Goal: Transaction & Acquisition: Purchase product/service

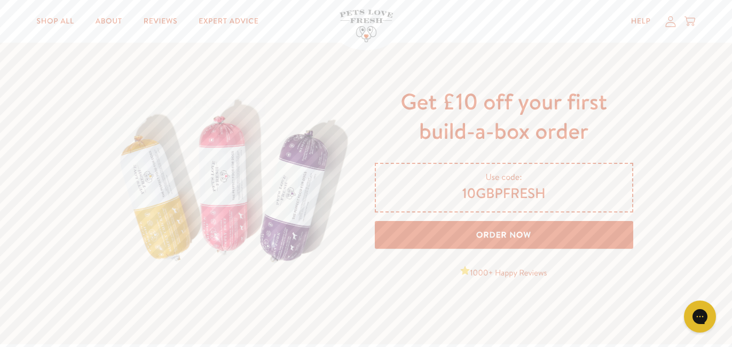
scroll to position [1686, 0]
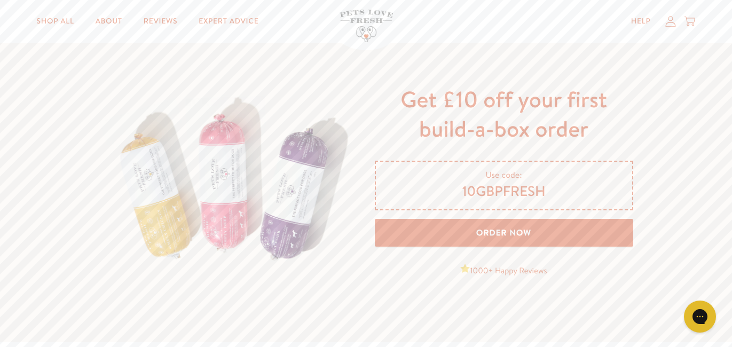
click at [480, 192] on span "10GBPFRESH" at bounding box center [504, 192] width 231 height 18
drag, startPoint x: 465, startPoint y: 190, endPoint x: 546, endPoint y: 191, distance: 81.7
click at [546, 191] on span "10GBPFRESH" at bounding box center [504, 192] width 231 height 18
copy span "0GBPFRESH"
click at [531, 229] on link "Order Now" at bounding box center [504, 233] width 258 height 28
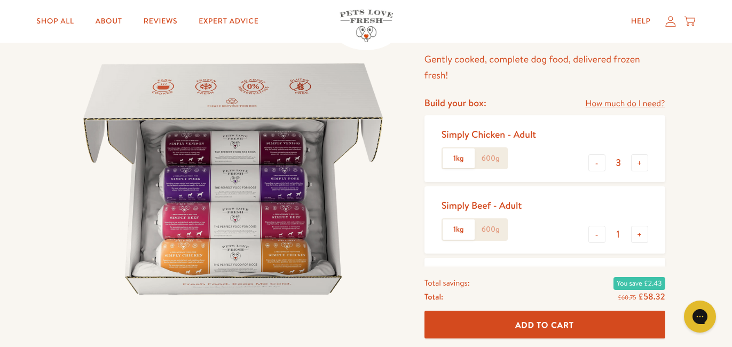
scroll to position [88, 0]
click at [593, 162] on button "-" at bounding box center [596, 161] width 17 height 17
click at [593, 163] on button "-" at bounding box center [596, 161] width 17 height 17
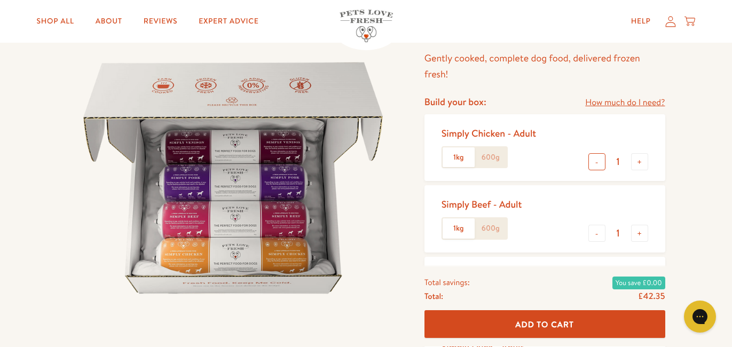
click at [593, 164] on button "-" at bounding box center [596, 161] width 17 height 17
type input "0"
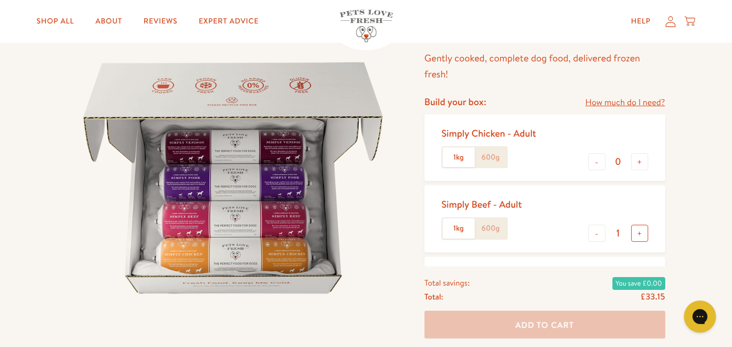
click at [643, 234] on button "+" at bounding box center [639, 233] width 17 height 17
type input "2"
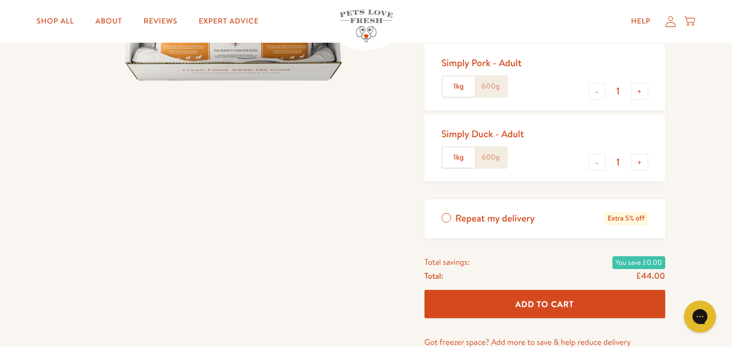
scroll to position [301, 0]
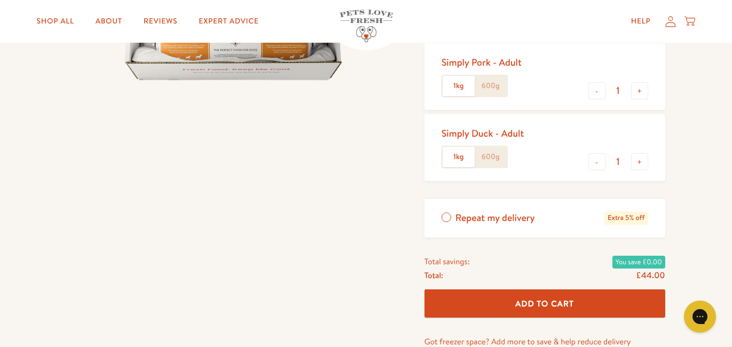
click at [445, 218] on label "Repeat my delivery Extra 5% off" at bounding box center [545, 218] width 241 height 39
click at [0, 0] on input "Repeat my delivery Extra 5% off" at bounding box center [0, 0] width 0 height 0
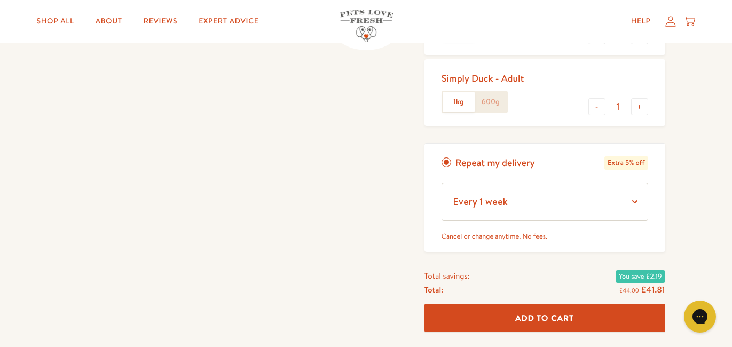
scroll to position [368, 0]
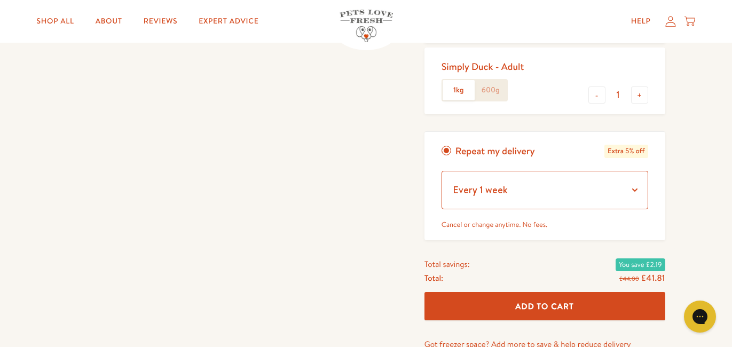
click at [632, 189] on select "Every 1 week Every 2 weeks Every 3 weeks Every 5 weeks Every 7 weeks Every 11 w…" at bounding box center [545, 190] width 207 height 38
select select "Every 4 weeks"
click at [442, 171] on select "Every 1 week Every 2 weeks Every 3 weeks Every 5 weeks Every 7 weeks Every 11 w…" at bounding box center [545, 190] width 207 height 38
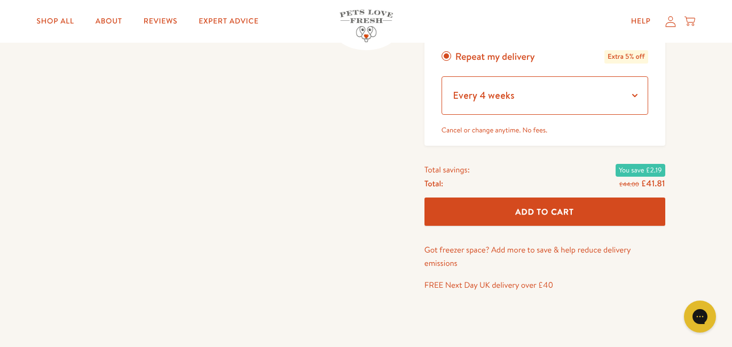
scroll to position [469, 0]
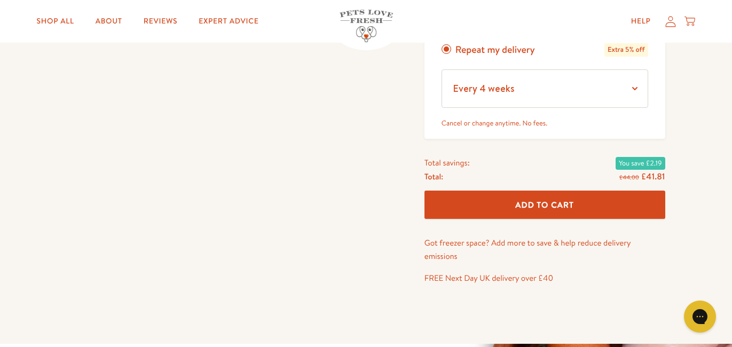
click at [532, 207] on span "Add To Cart" at bounding box center [544, 204] width 59 height 11
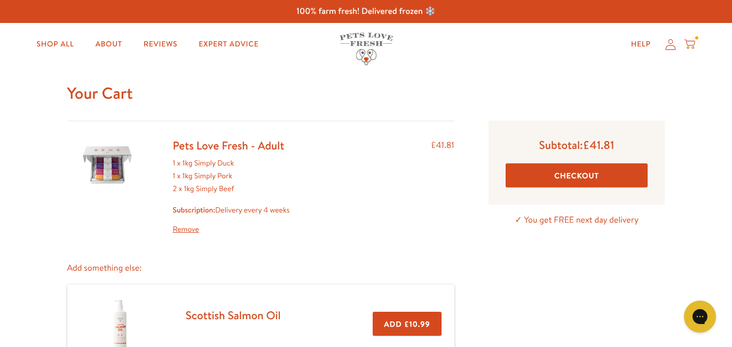
click at [552, 171] on button "Checkout" at bounding box center [577, 175] width 143 height 24
click at [570, 177] on button "Checkout" at bounding box center [577, 175] width 143 height 24
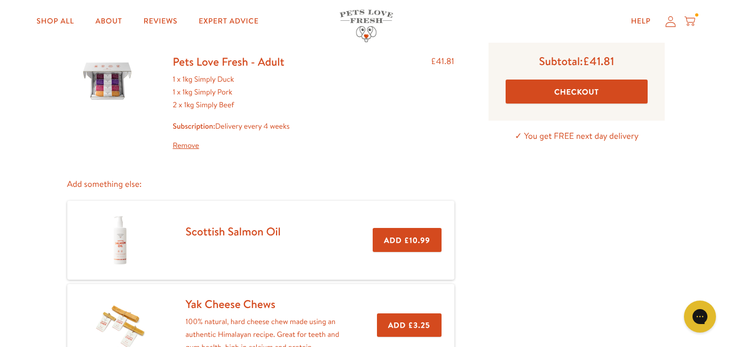
scroll to position [85, 0]
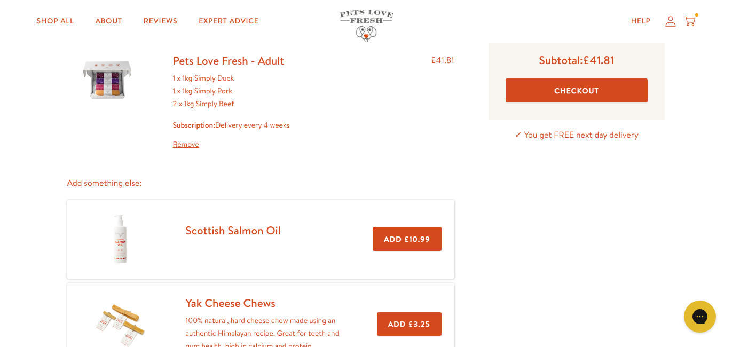
click at [198, 89] on div "1 x 1kg Simply Duck 1 x 1kg Simply Pork 2 x 1kg Simply Beef Subscription: Deliv…" at bounding box center [231, 111] width 117 height 78
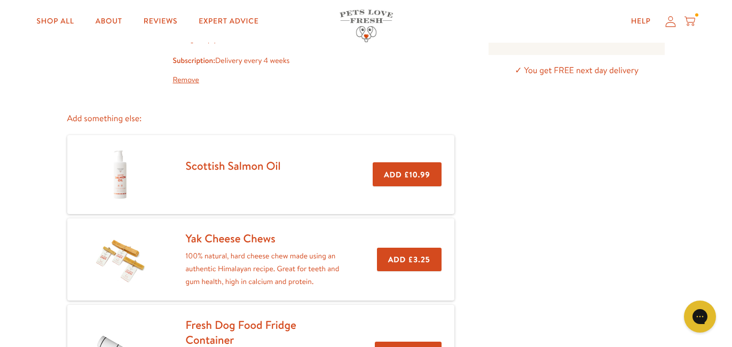
scroll to position [145, 0]
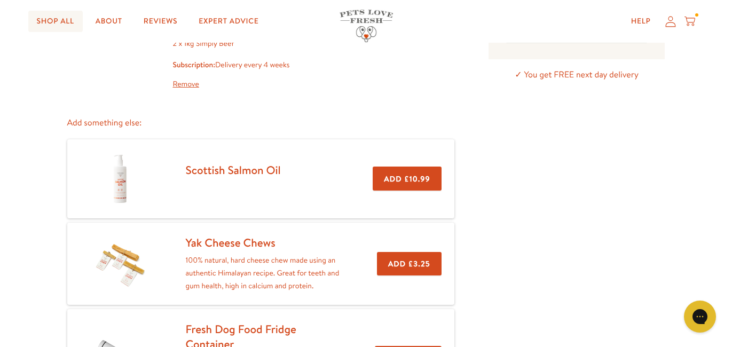
click at [69, 25] on link "Shop All" at bounding box center [55, 21] width 54 height 21
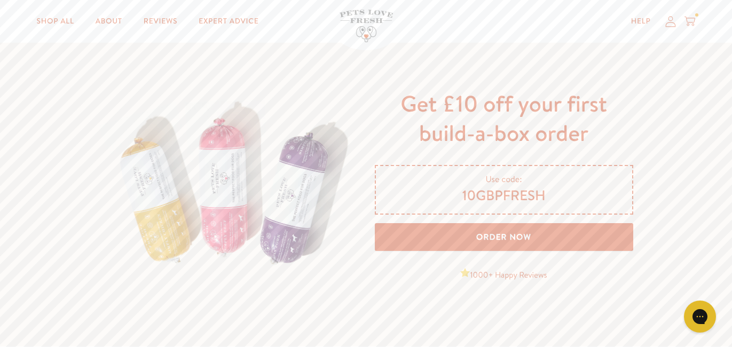
scroll to position [1689, 0]
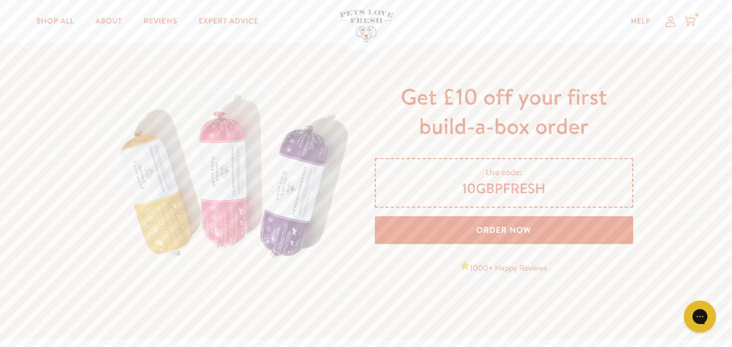
click at [497, 186] on span "10GBPFRESH" at bounding box center [504, 189] width 231 height 18
copy span "10GBPFRESH"
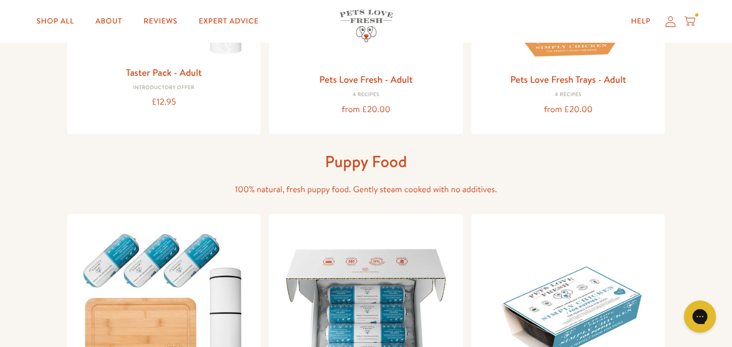
scroll to position [64, 0]
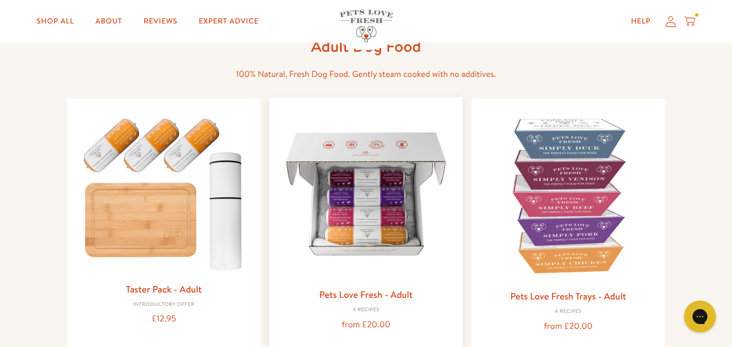
click at [348, 195] on img at bounding box center [366, 194] width 177 height 177
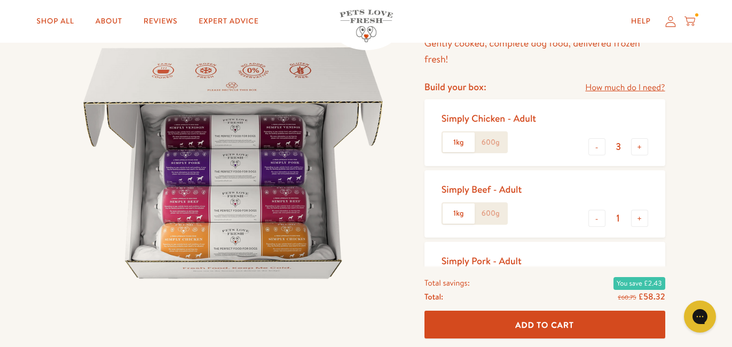
scroll to position [105, 0]
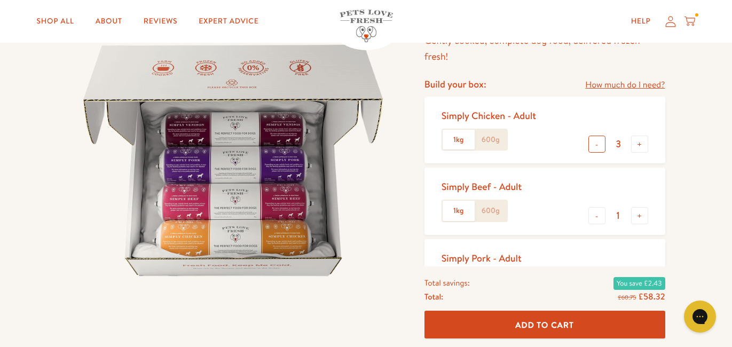
click at [595, 145] on button "-" at bounding box center [596, 144] width 17 height 17
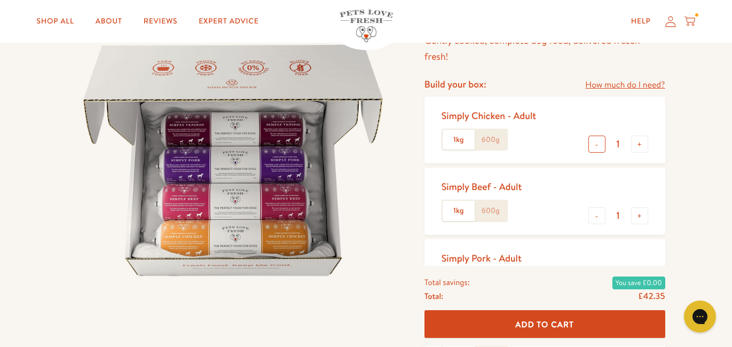
click at [595, 145] on button "-" at bounding box center [596, 144] width 17 height 17
type input "0"
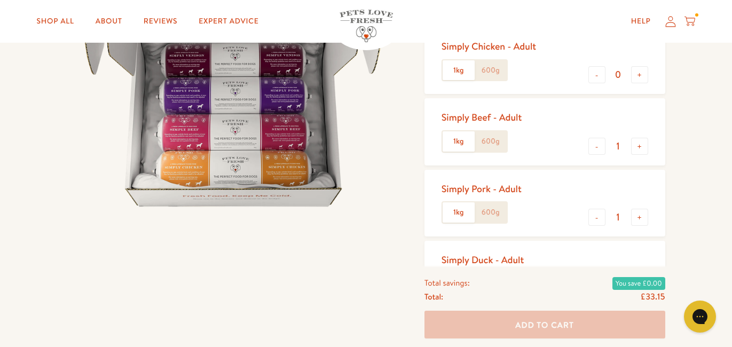
scroll to position [181, 0]
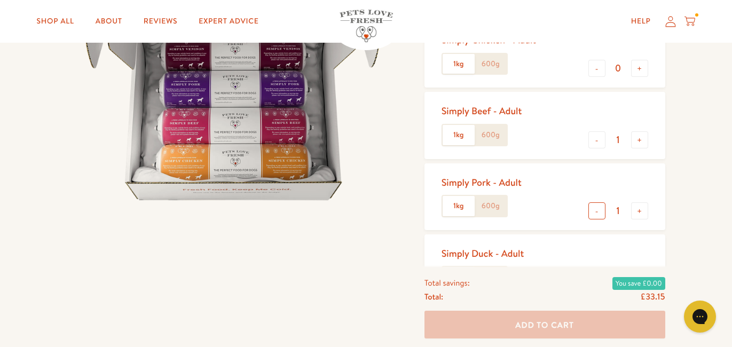
click at [597, 208] on button "-" at bounding box center [596, 210] width 17 height 17
type input "0"
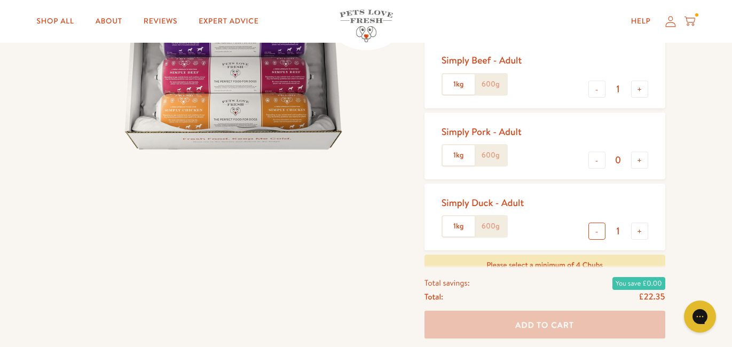
scroll to position [246, 0]
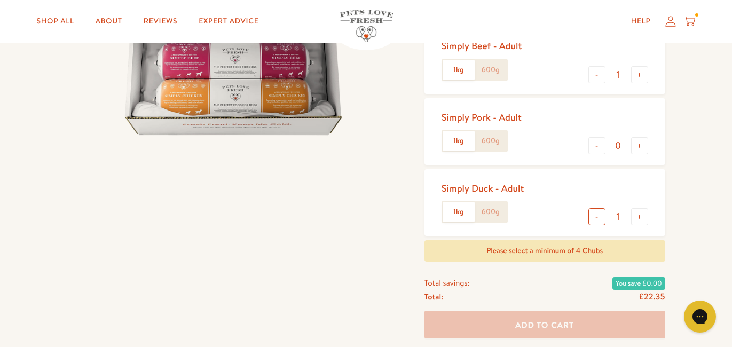
click at [599, 222] on button "-" at bounding box center [596, 216] width 17 height 17
click at [639, 216] on button "+" at bounding box center [639, 216] width 17 height 17
type input "1"
click at [638, 145] on button "+" at bounding box center [639, 145] width 17 height 17
type input "1"
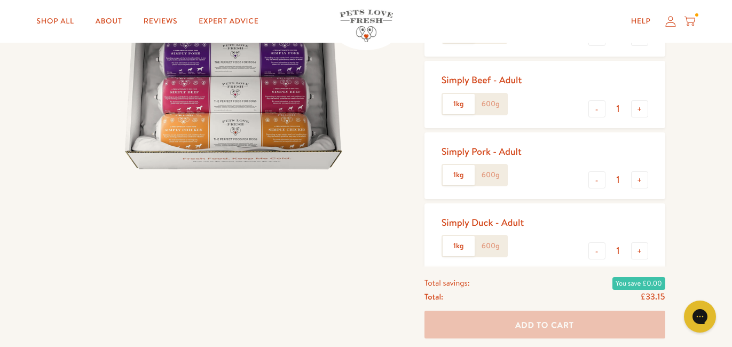
scroll to position [209, 0]
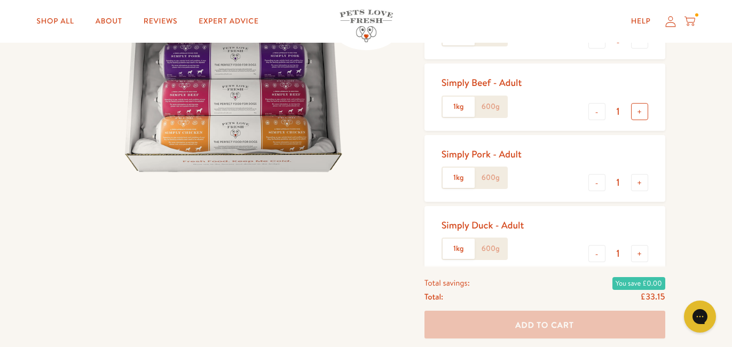
click at [634, 114] on button "+" at bounding box center [639, 111] width 17 height 17
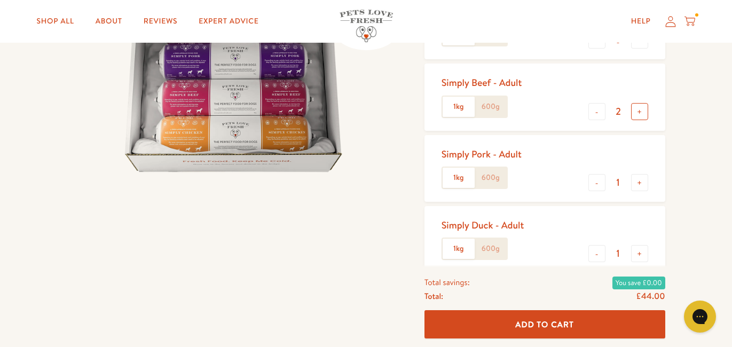
click at [637, 113] on button "+" at bounding box center [639, 111] width 17 height 17
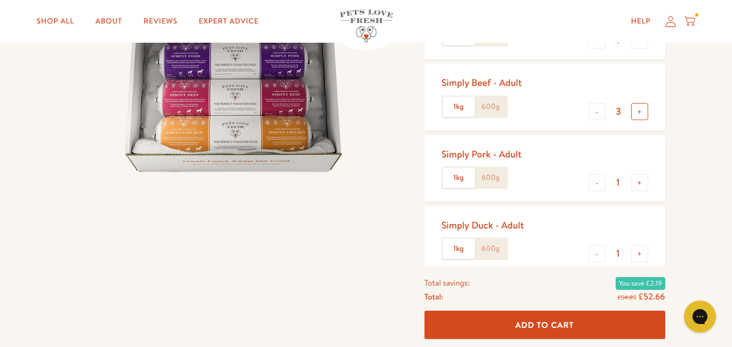
click at [637, 115] on button "+" at bounding box center [639, 111] width 17 height 17
type input "4"
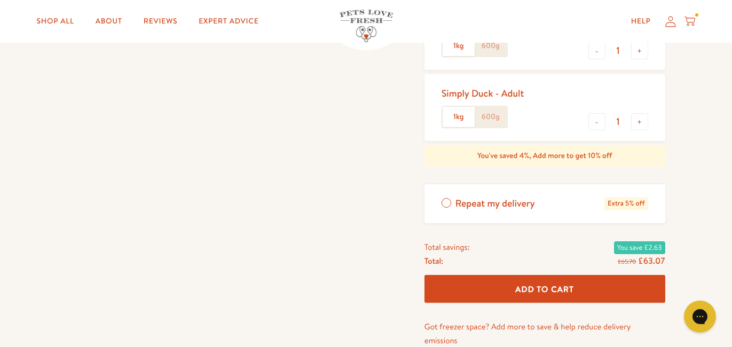
scroll to position [349, 0]
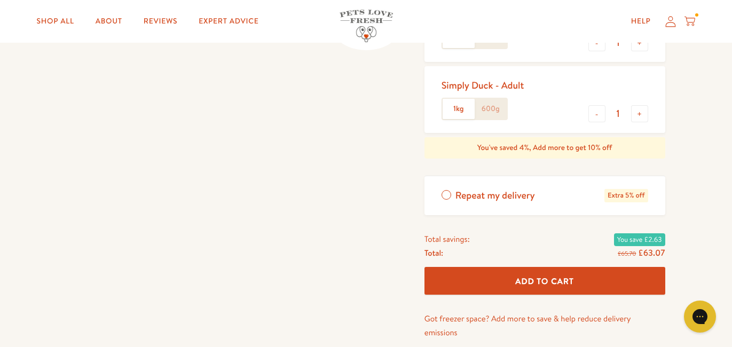
click at [449, 194] on label "Repeat my delivery Extra 5% off" at bounding box center [545, 195] width 241 height 39
click at [0, 0] on input "Repeat my delivery Extra 5% off" at bounding box center [0, 0] width 0 height 0
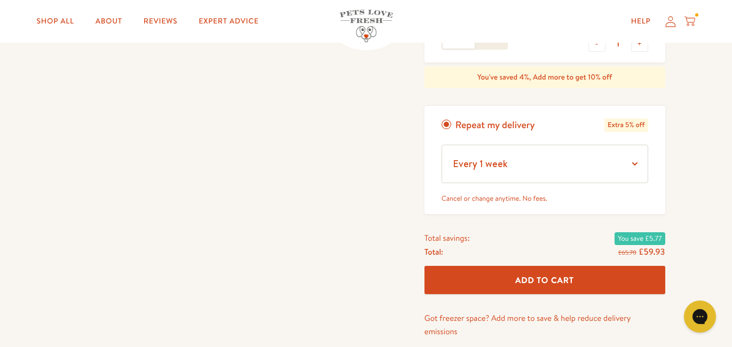
scroll to position [421, 0]
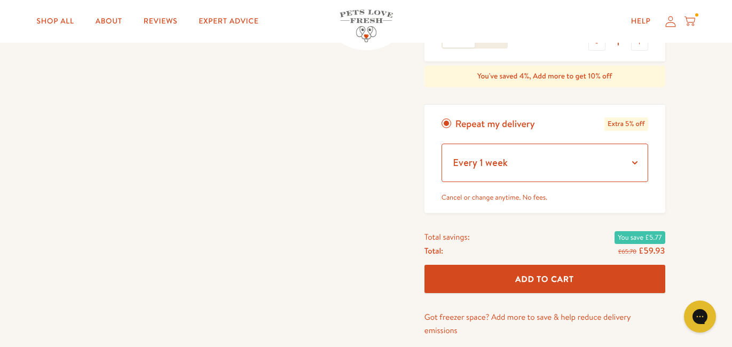
click at [635, 161] on select "Every 1 week Every 2 weeks Every 3 weeks Every 5 weeks Every 7 weeks Every 11 w…" at bounding box center [545, 163] width 207 height 38
select select "Every 4 weeks"
click at [442, 144] on select "Every 1 week Every 2 weeks Every 3 weeks Every 5 weeks Every 7 weeks Every 11 w…" at bounding box center [545, 163] width 207 height 38
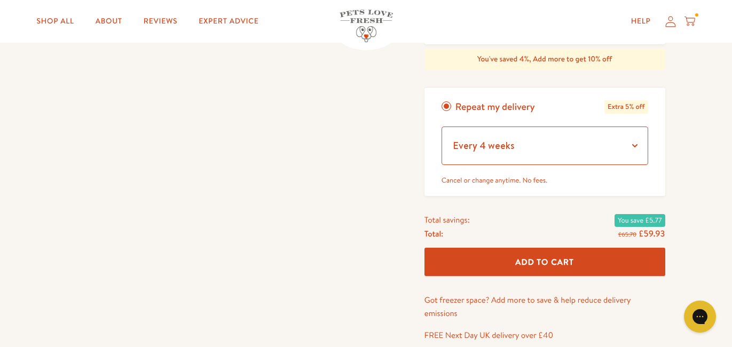
scroll to position [451, 0]
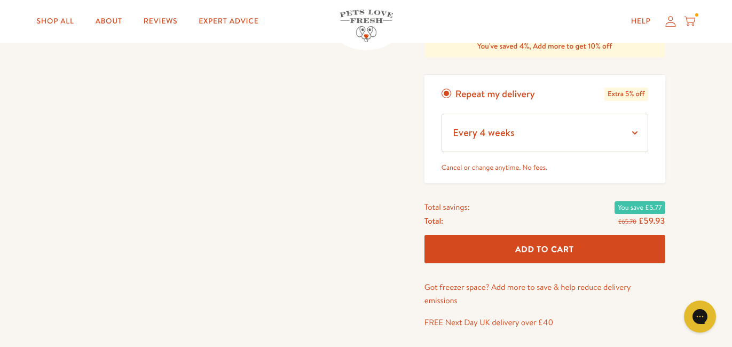
click at [567, 250] on span "Add To Cart" at bounding box center [544, 249] width 59 height 11
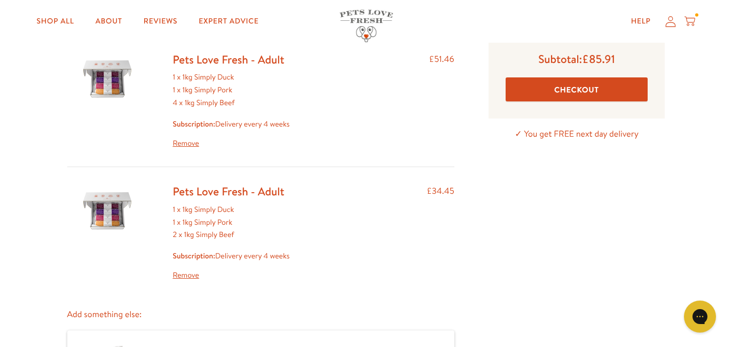
scroll to position [88, 0]
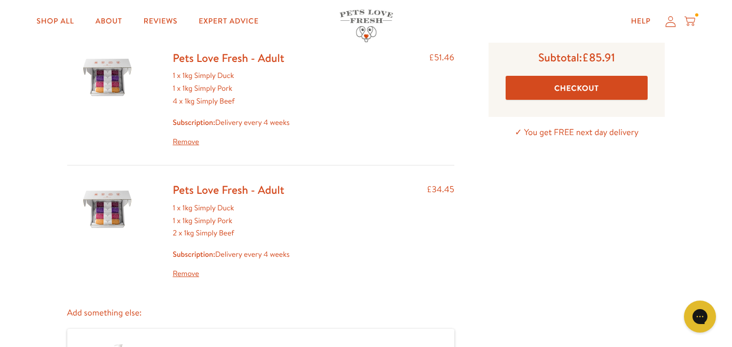
click at [182, 273] on link "Remove" at bounding box center [231, 274] width 117 height 13
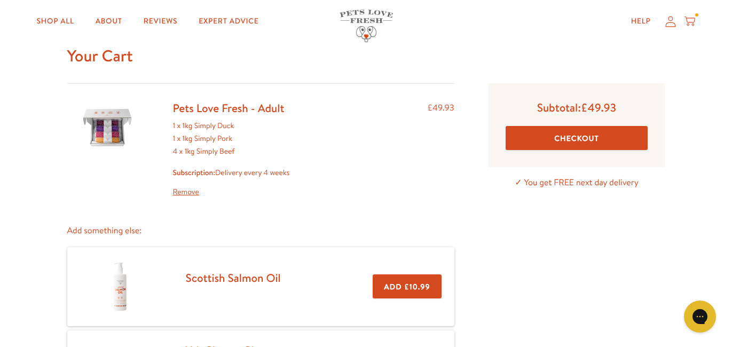
scroll to position [44, 0]
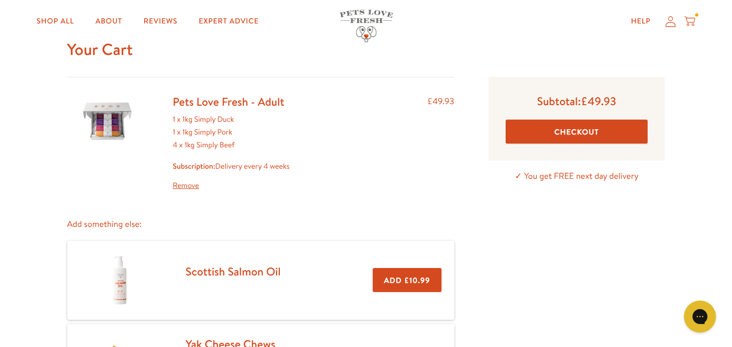
click at [551, 129] on button "Checkout" at bounding box center [577, 132] width 143 height 24
